Goal: Information Seeking & Learning: Learn about a topic

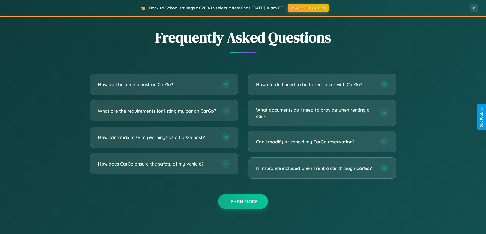
scroll to position [981, 0]
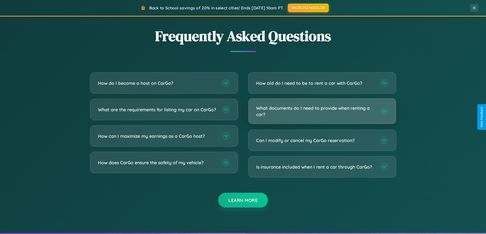
click at [322, 111] on h3 "What documents do I need to provide when renting a car?" at bounding box center [315, 111] width 119 height 12
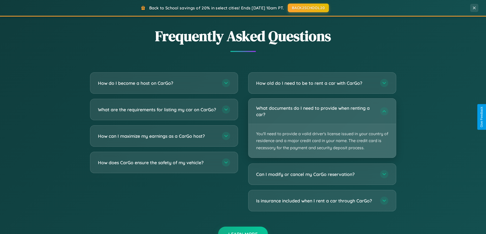
click at [322, 128] on p "You'll need to provide a valid driver's license issued in your country of resid…" at bounding box center [321, 141] width 147 height 34
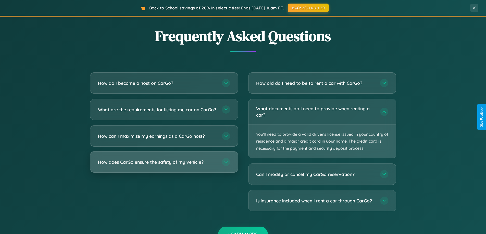
click at [164, 166] on h3 "How does CarGo ensure the safety of my vehicle?" at bounding box center [157, 162] width 119 height 6
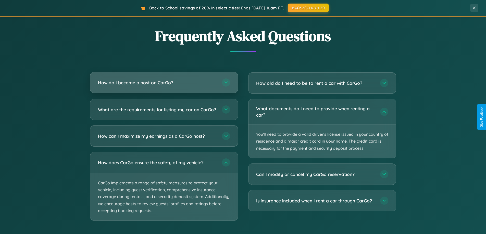
click at [164, 83] on h3 "How do I become a host on CarGo?" at bounding box center [157, 83] width 119 height 6
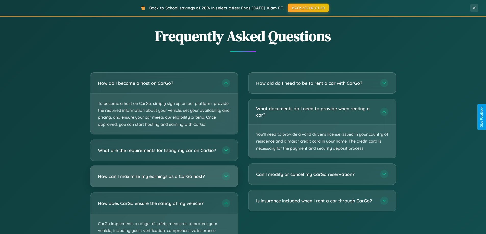
click at [164, 180] on h3 "How can I maximize my earnings as a CarGo host?" at bounding box center [157, 176] width 119 height 6
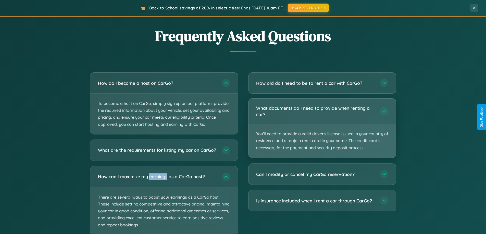
click at [322, 128] on p "You'll need to provide a valid driver's license issued in your country of resid…" at bounding box center [321, 141] width 147 height 34
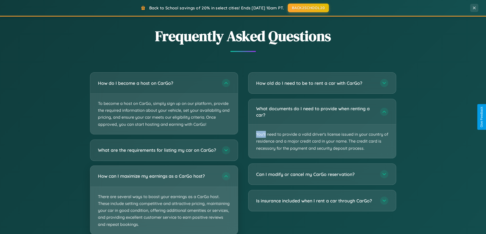
click at [164, 202] on p "There are several ways to boost your earnings as a CarGo host. These include se…" at bounding box center [163, 210] width 147 height 47
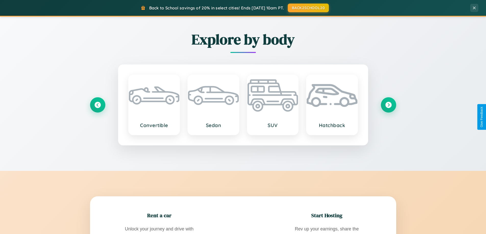
scroll to position [351, 0]
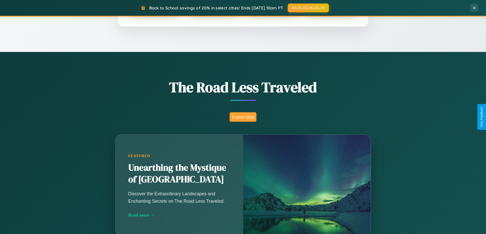
click at [243, 117] on button "Explore Blog" at bounding box center [243, 116] width 27 height 9
